Goal: Task Accomplishment & Management: Use online tool/utility

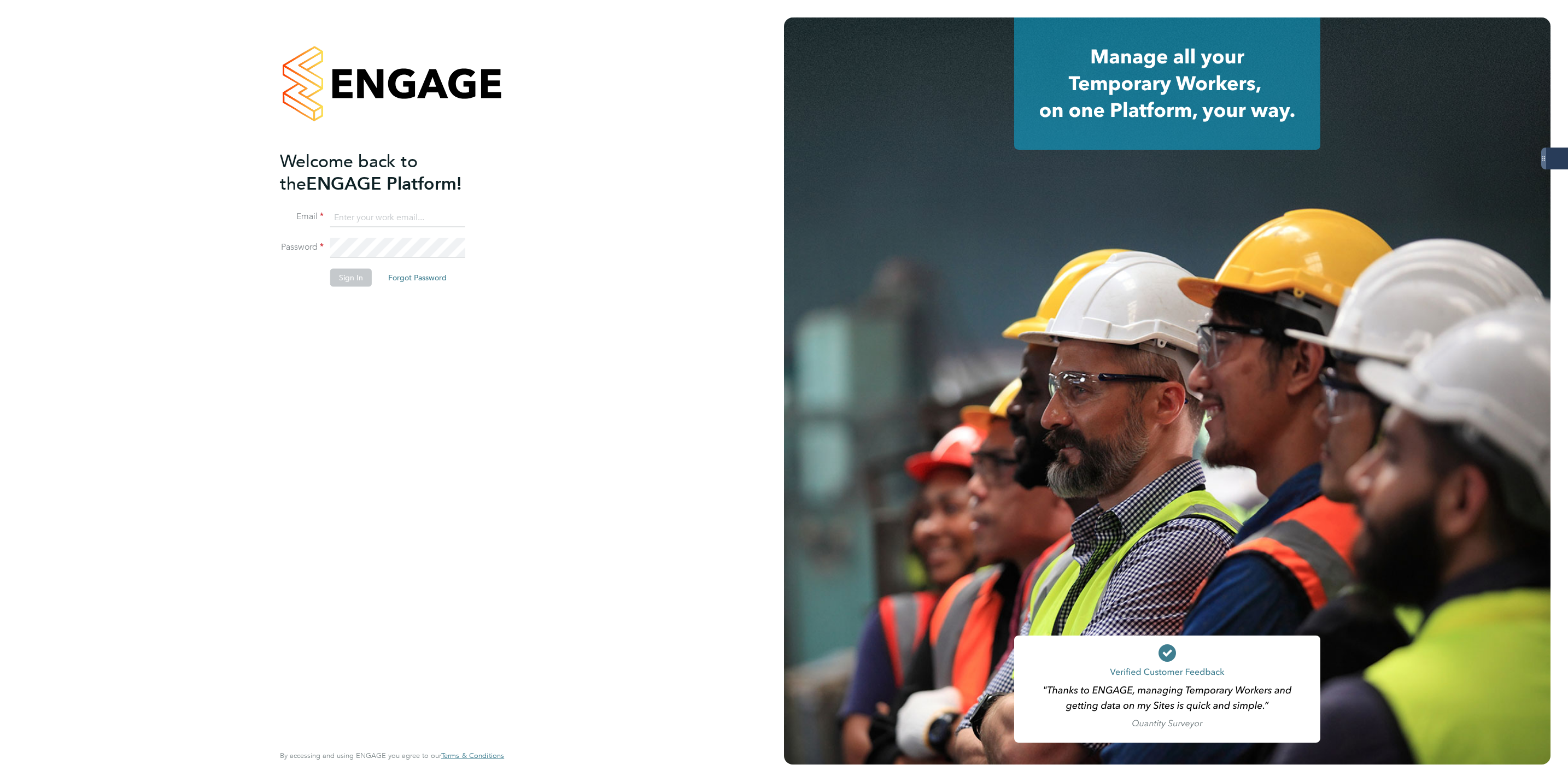
click at [381, 212] on input at bounding box center [398, 217] width 135 height 19
type input "[PERSON_NAME][EMAIL_ADDRESS][PERSON_NAME][DOMAIN_NAME]"
click at [362, 215] on input "[PERSON_NAME][EMAIL_ADDRESS][PERSON_NAME][DOMAIN_NAME]" at bounding box center [398, 217] width 135 height 19
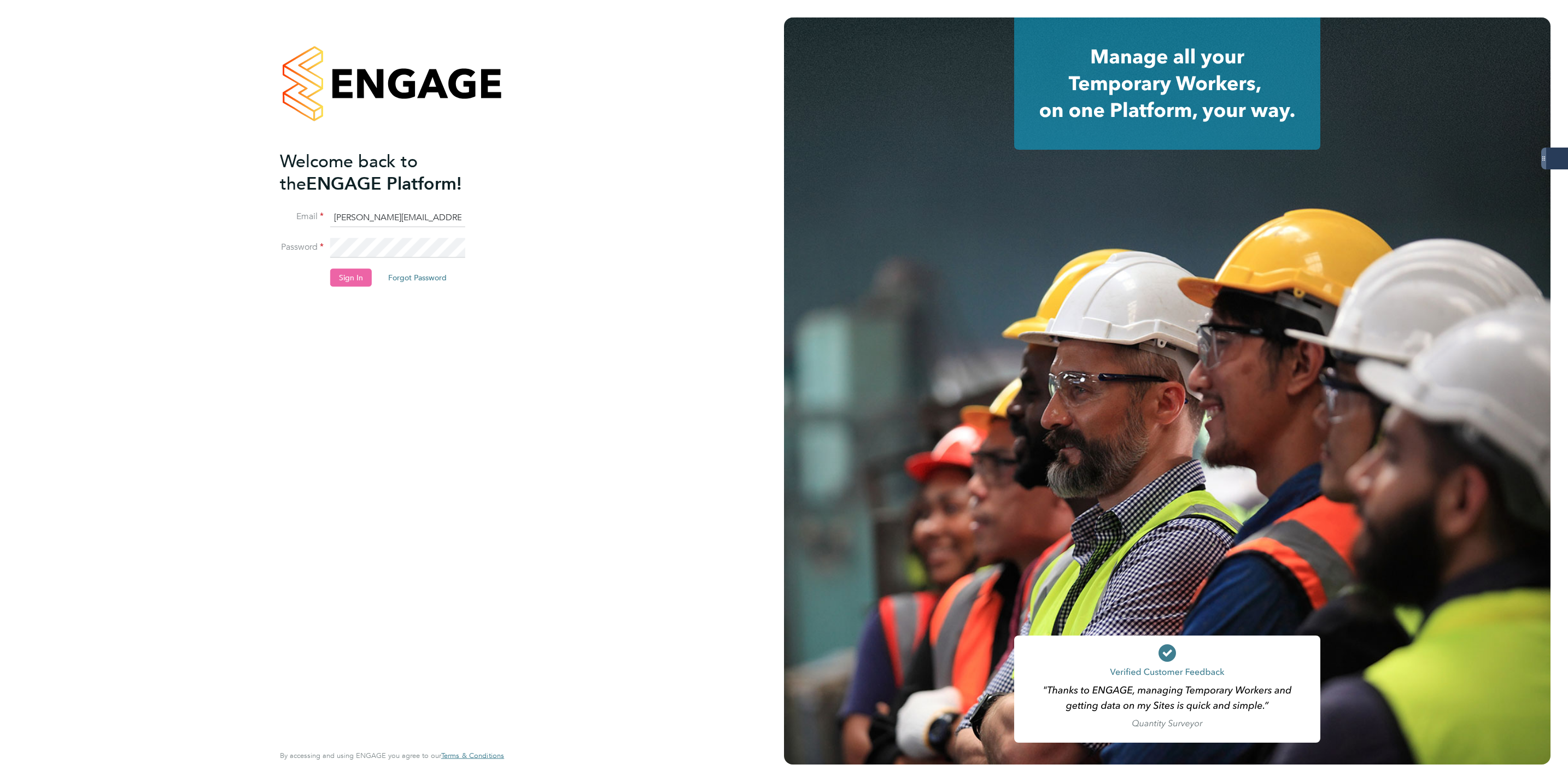
click at [343, 277] on button "Sign In" at bounding box center [351, 278] width 41 height 18
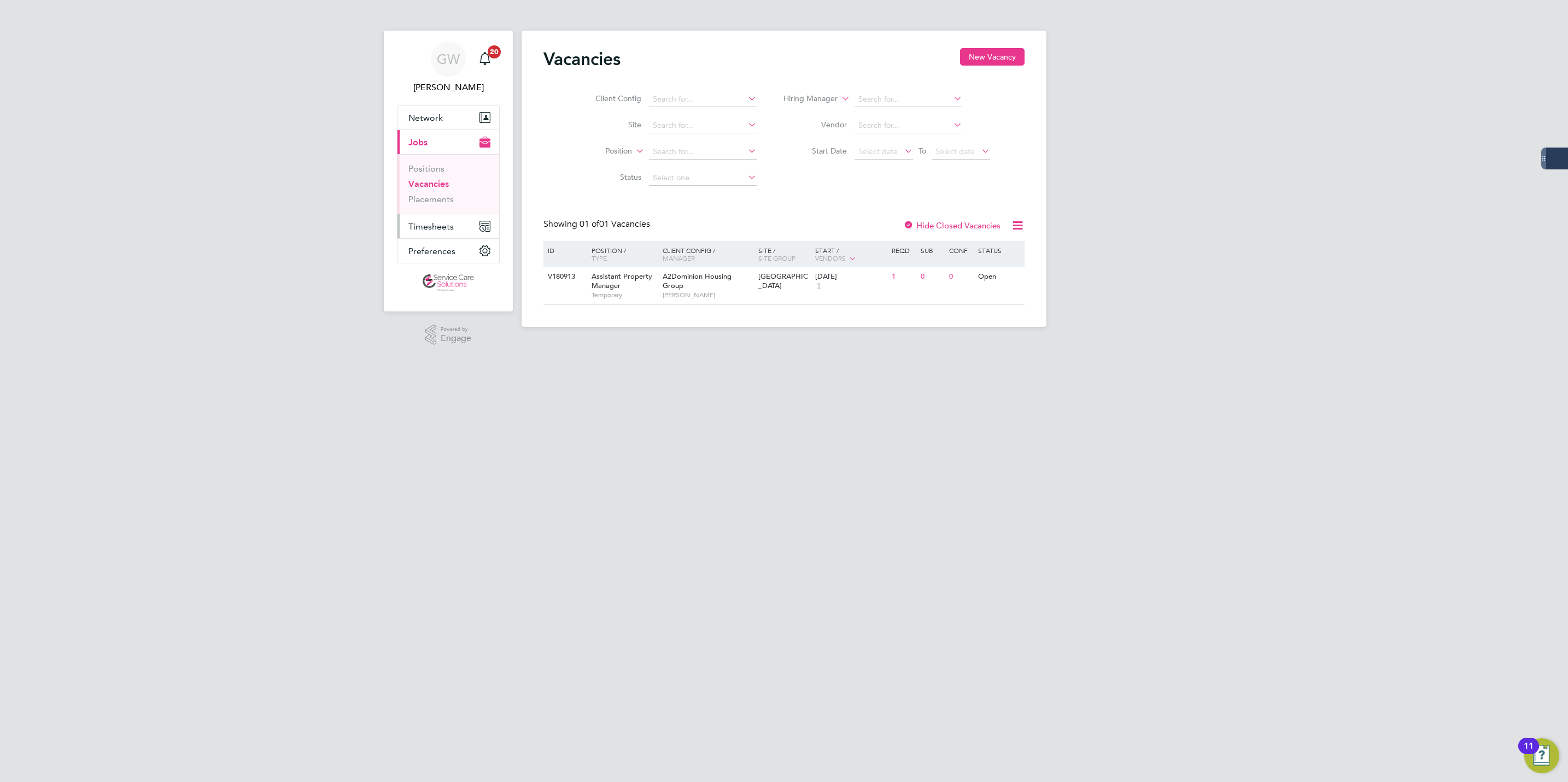
click at [435, 231] on span "Timesheets" at bounding box center [431, 226] width 46 height 10
click at [423, 190] on link "Timesheets" at bounding box center [431, 193] width 46 height 10
